Goal: Navigation & Orientation: Find specific page/section

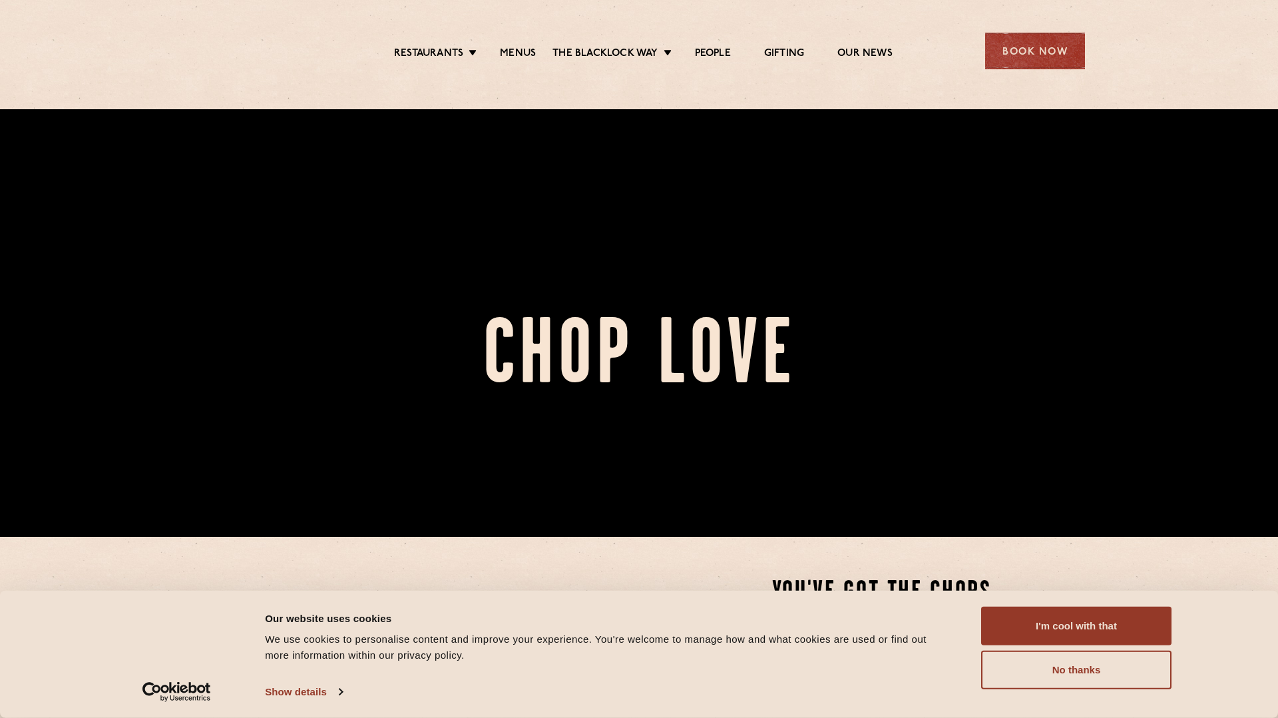
scroll to position [182, 0]
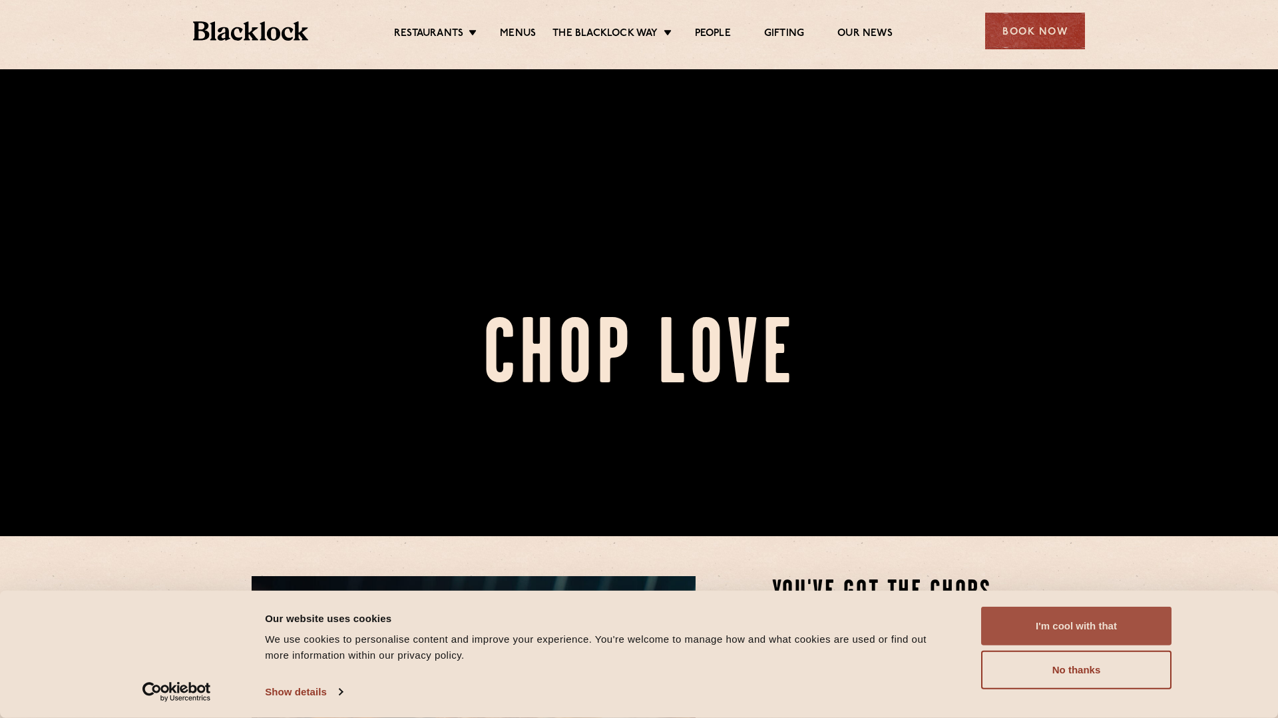
click at [1042, 620] on button "I'm cool with that" at bounding box center [1076, 625] width 190 height 39
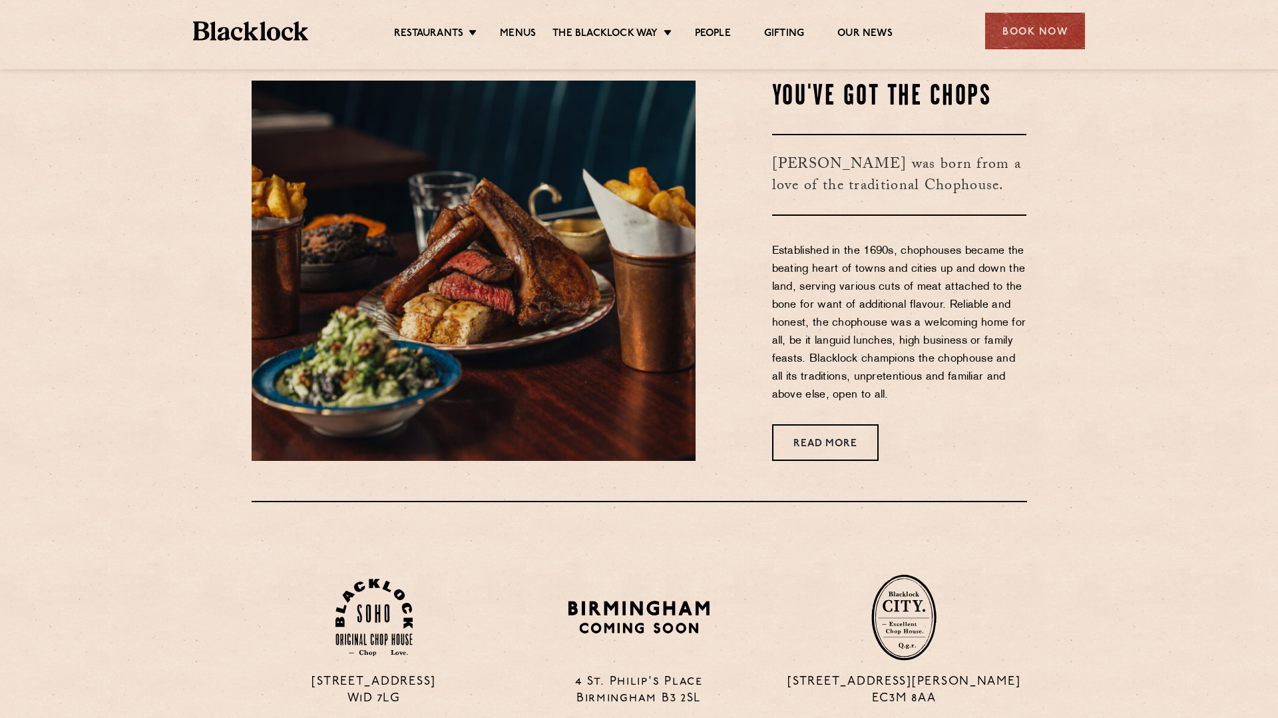
scroll to position [1177, 0]
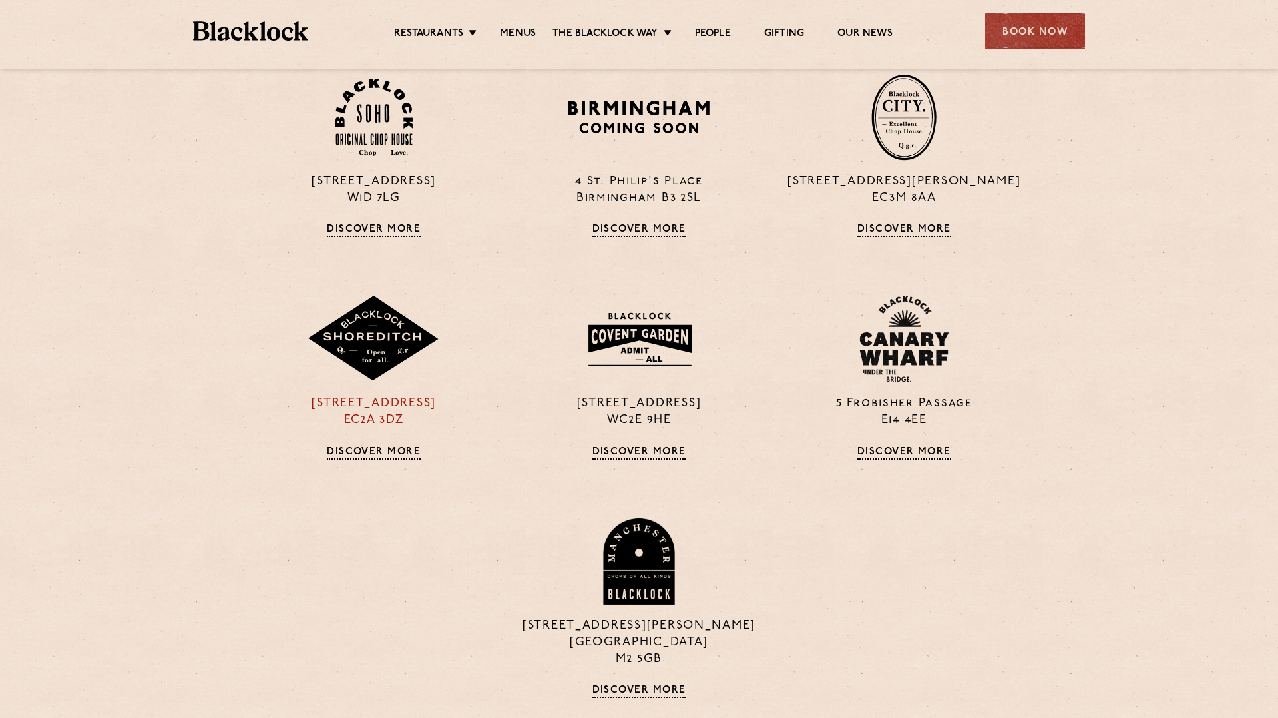
click at [348, 433] on div "[STREET_ADDRESS] Discover More" at bounding box center [374, 377] width 265 height 163
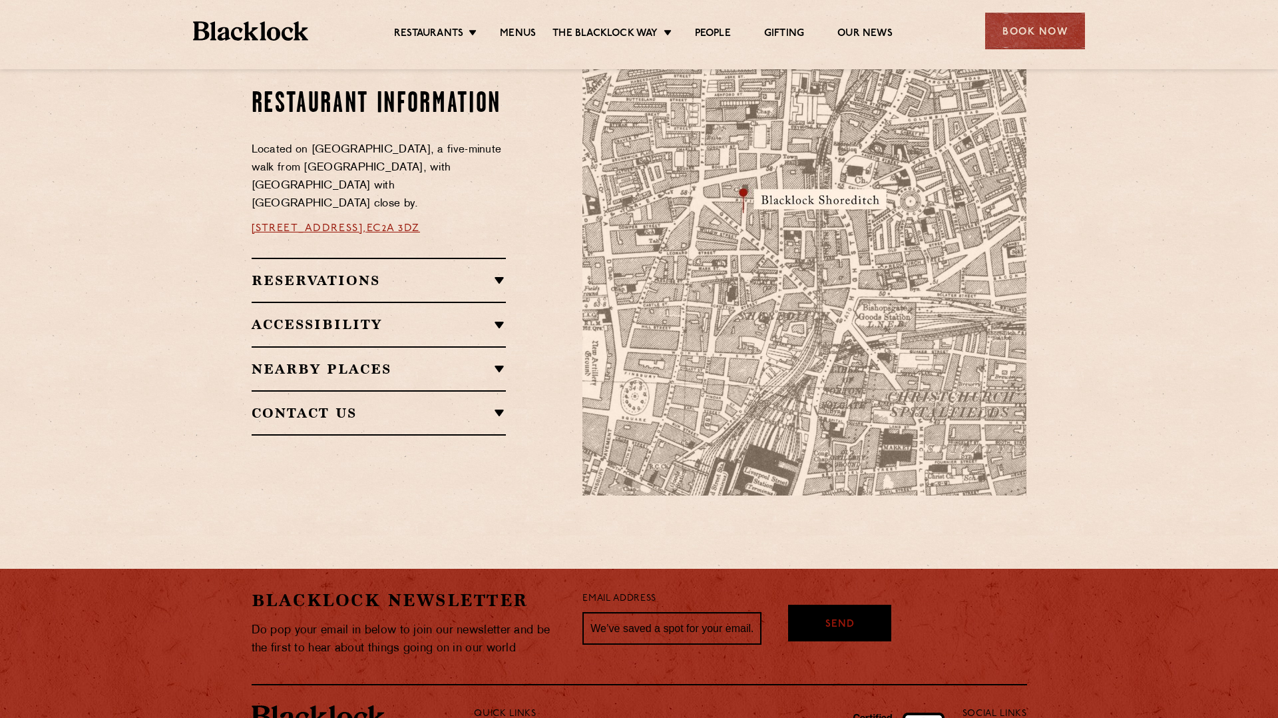
scroll to position [757, 0]
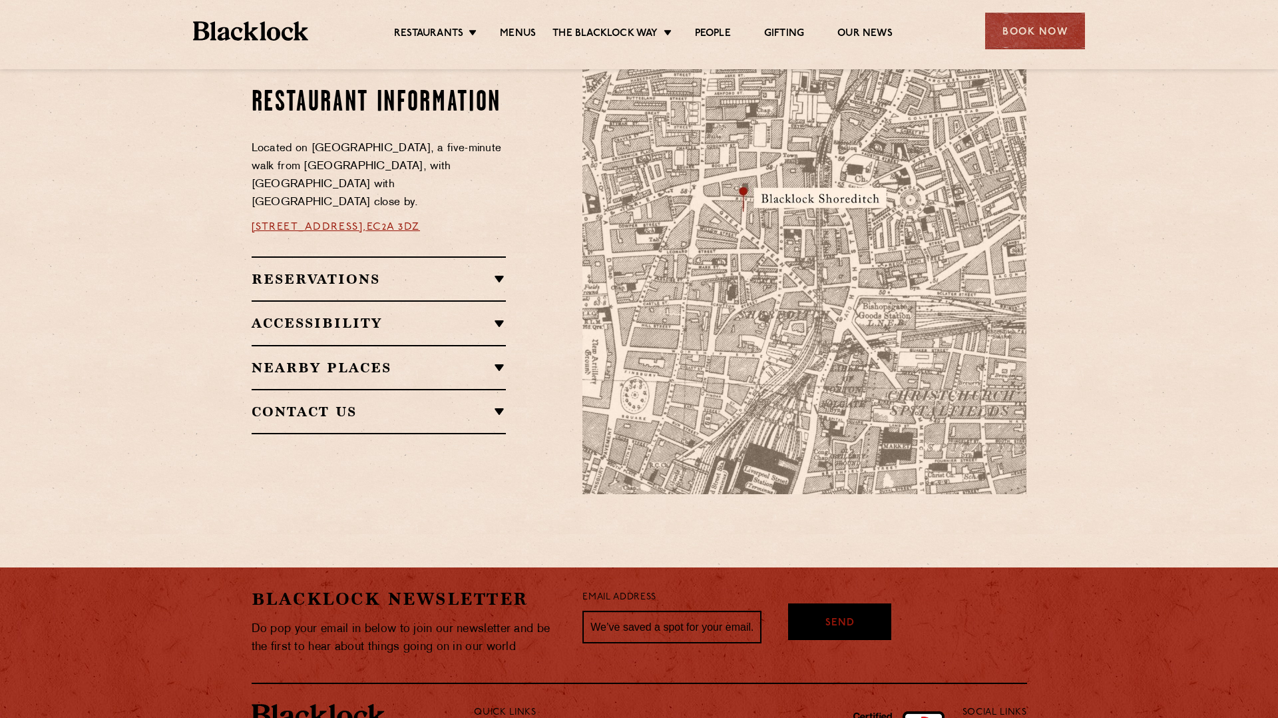
click at [354, 274] on h2 "Reservations" at bounding box center [379, 279] width 255 height 16
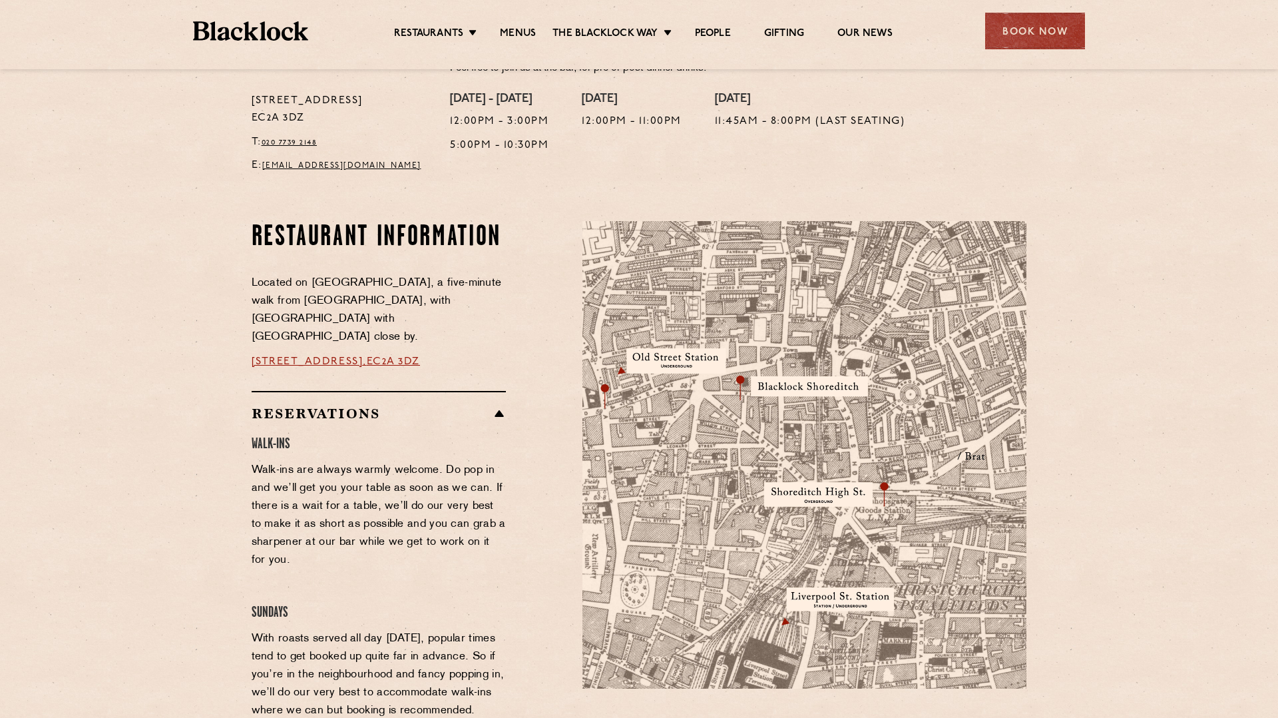
scroll to position [119, 0]
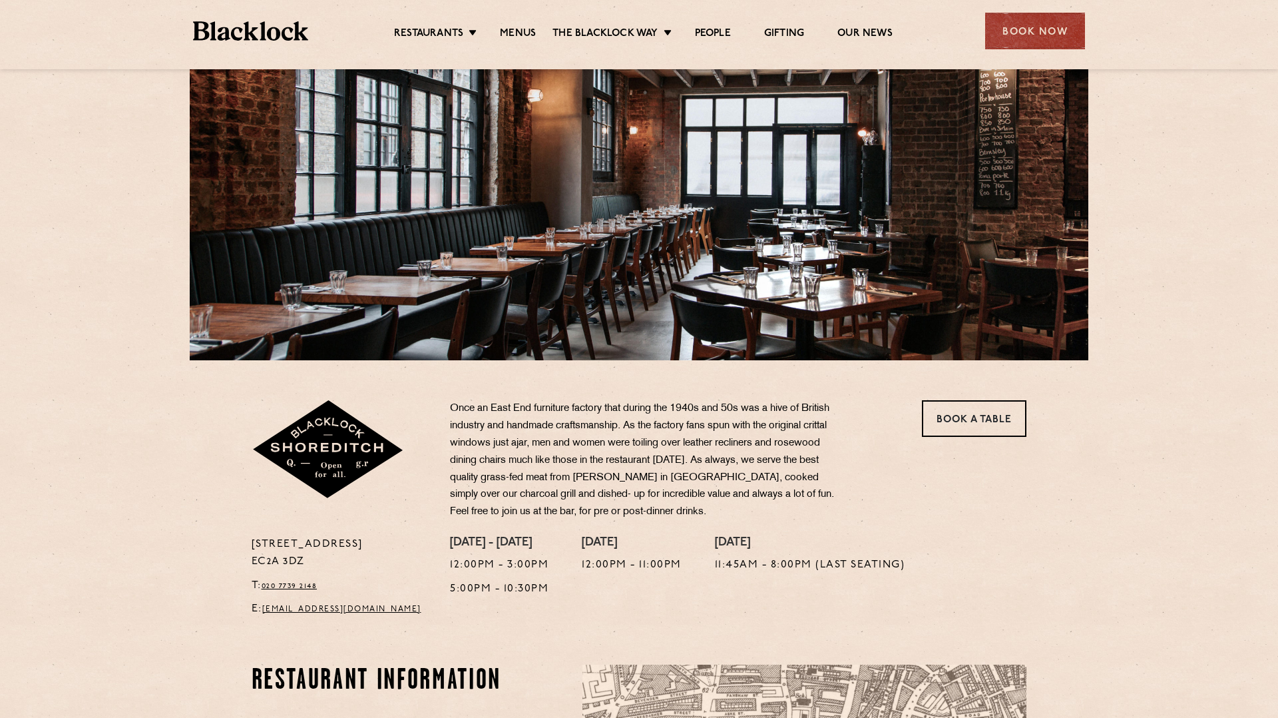
click at [533, 22] on ul "Restaurants Soho City Shoreditch Covent Garden Canary Wharf Manchester Birmingh…" at bounding box center [643, 31] width 670 height 21
click at [514, 31] on link "Menus" at bounding box center [518, 34] width 36 height 15
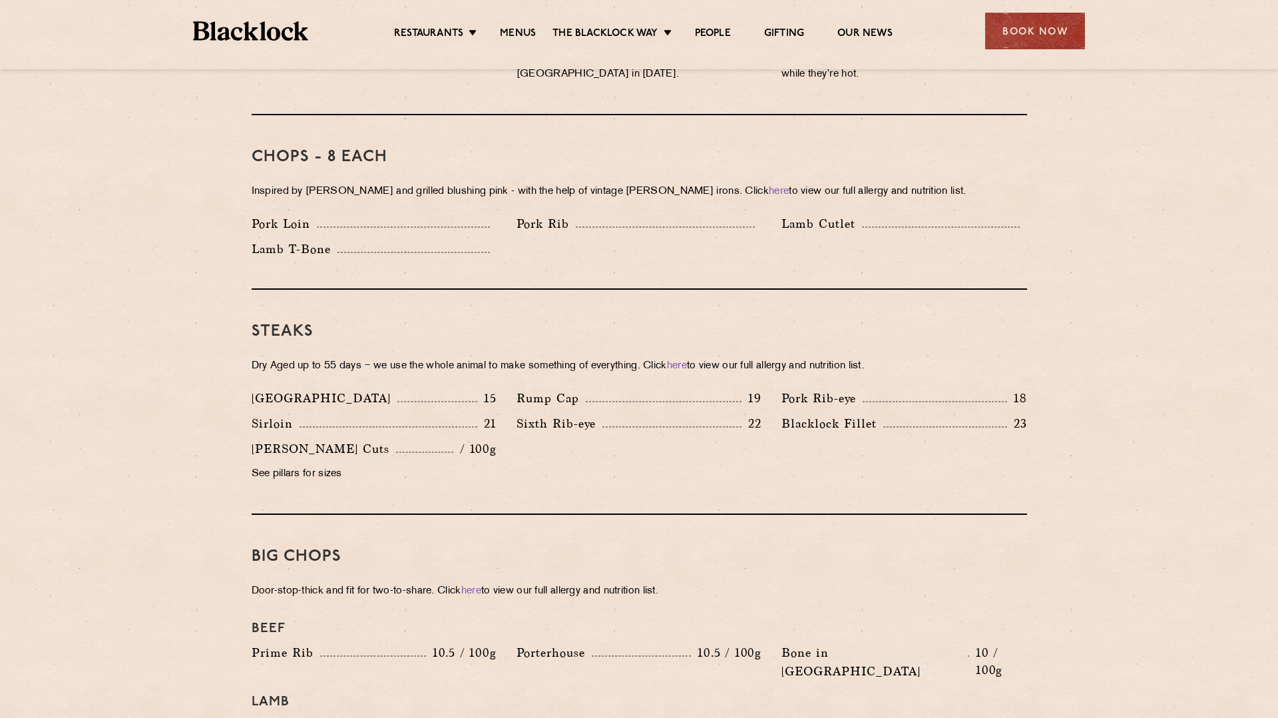
scroll to position [1021, 0]
